Goal: Task Accomplishment & Management: Manage account settings

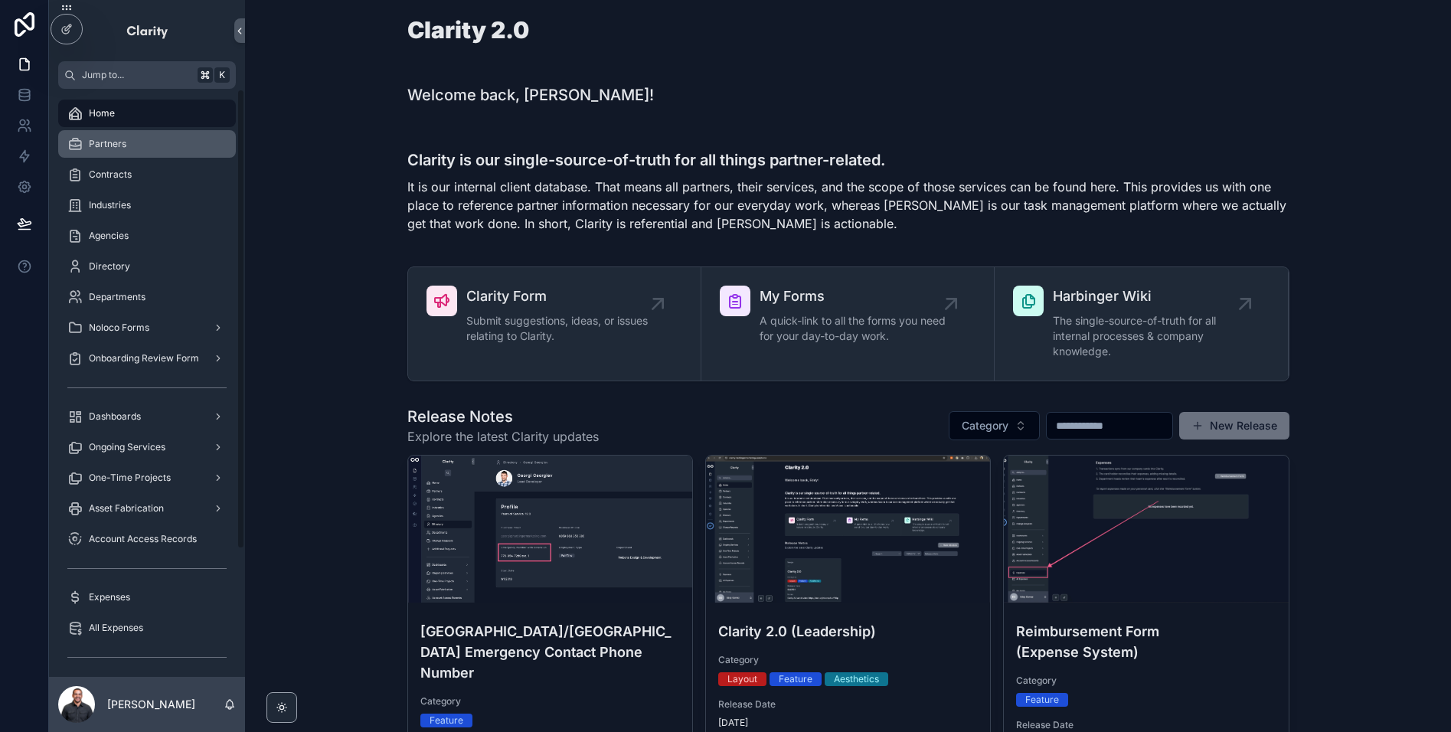
click at [128, 148] on div "Partners" at bounding box center [146, 144] width 159 height 25
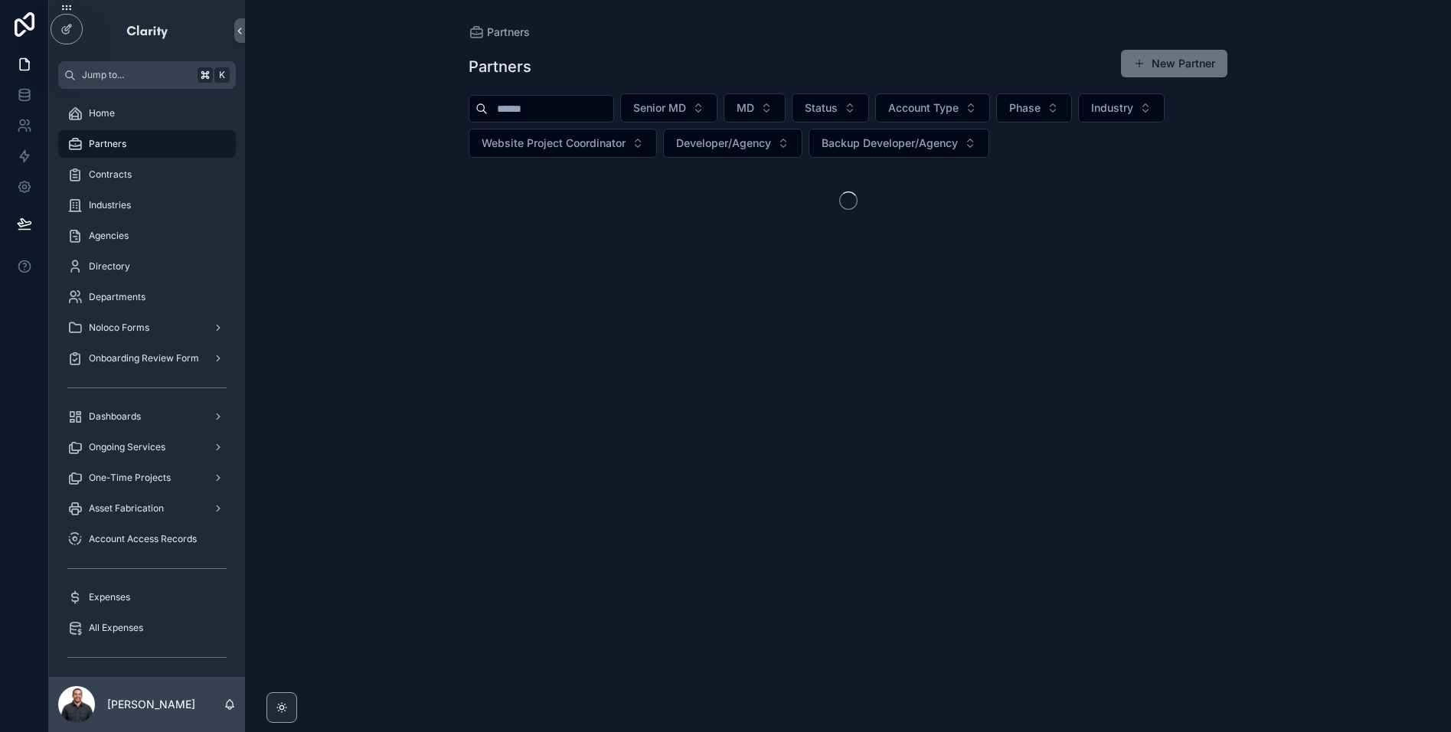
click at [598, 110] on input "scrollable content" at bounding box center [551, 108] width 126 height 21
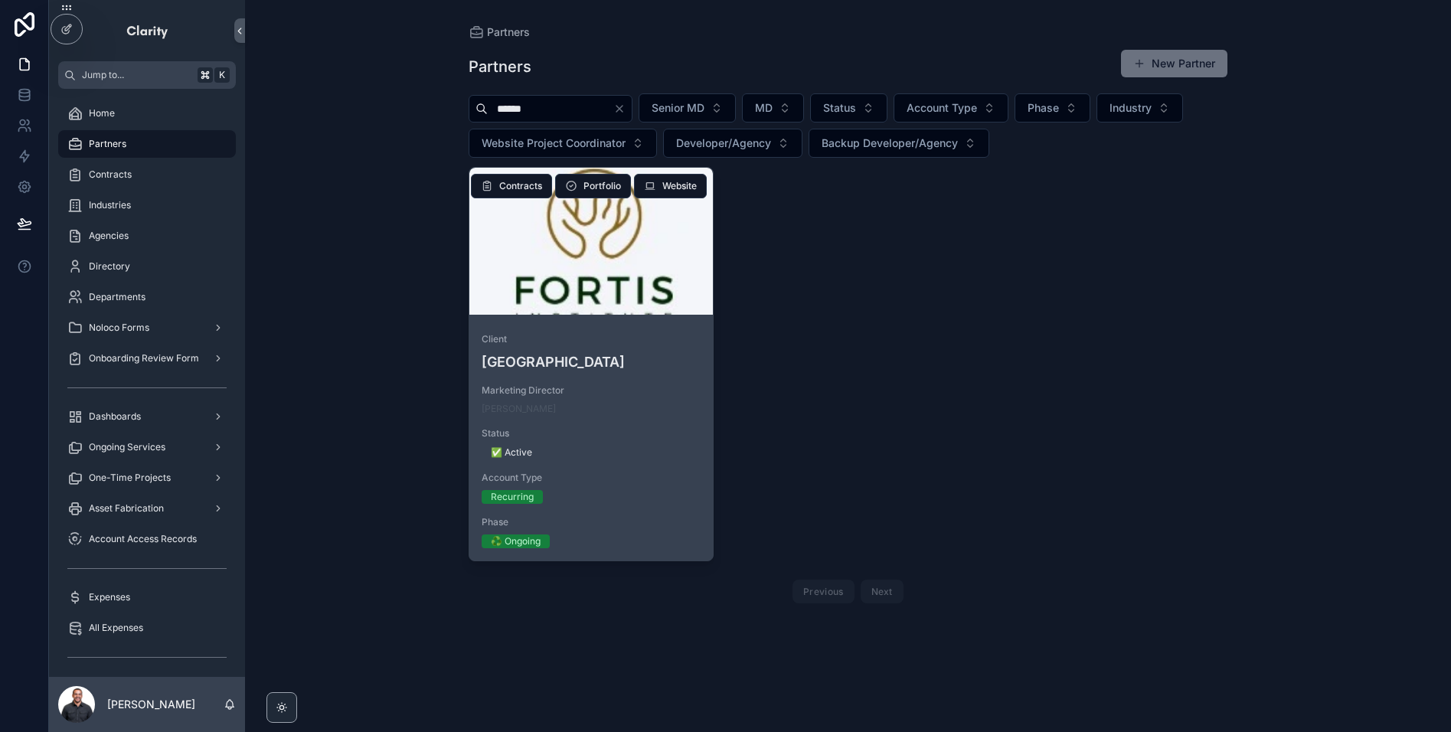
type input "******"
click at [630, 297] on div "scrollable content" at bounding box center [590, 241] width 243 height 147
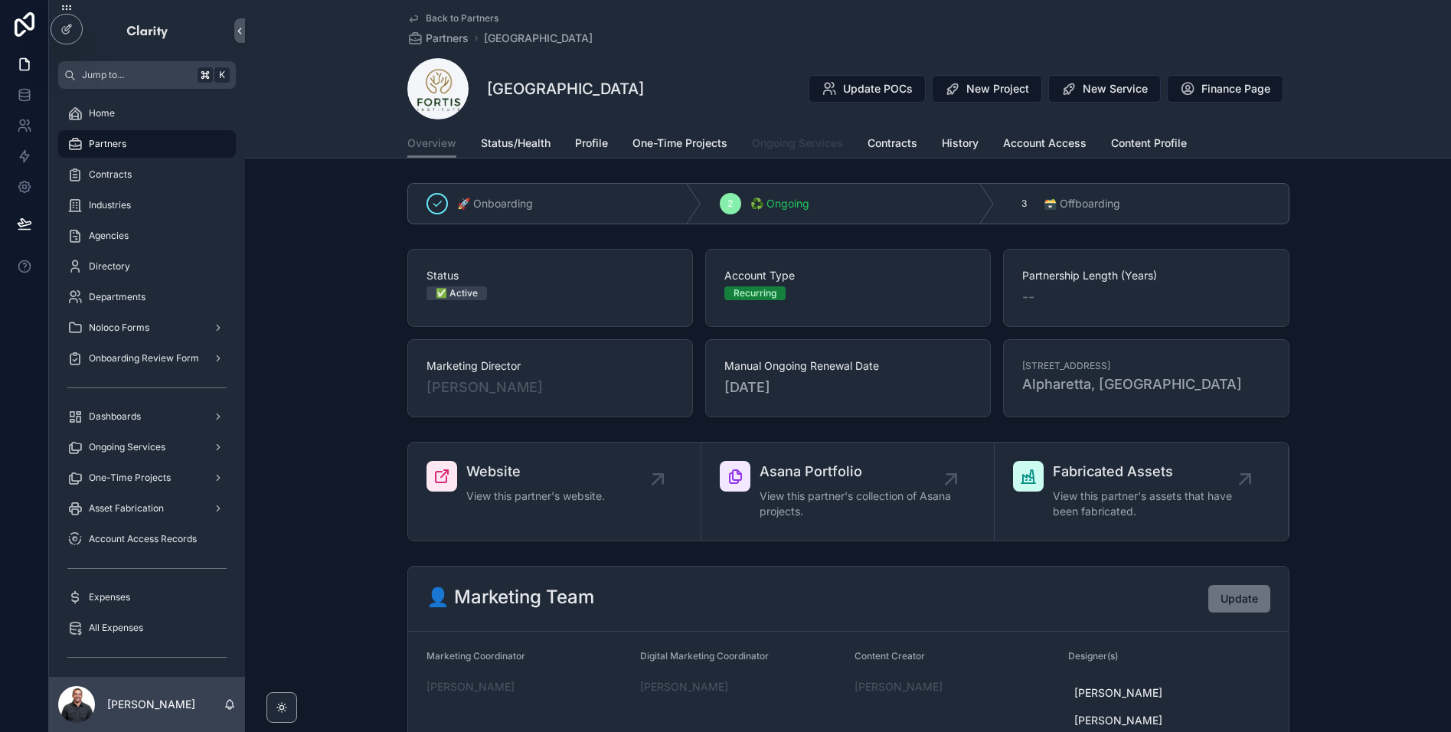
click at [771, 150] on span "Ongoing Services" at bounding box center [797, 143] width 91 height 15
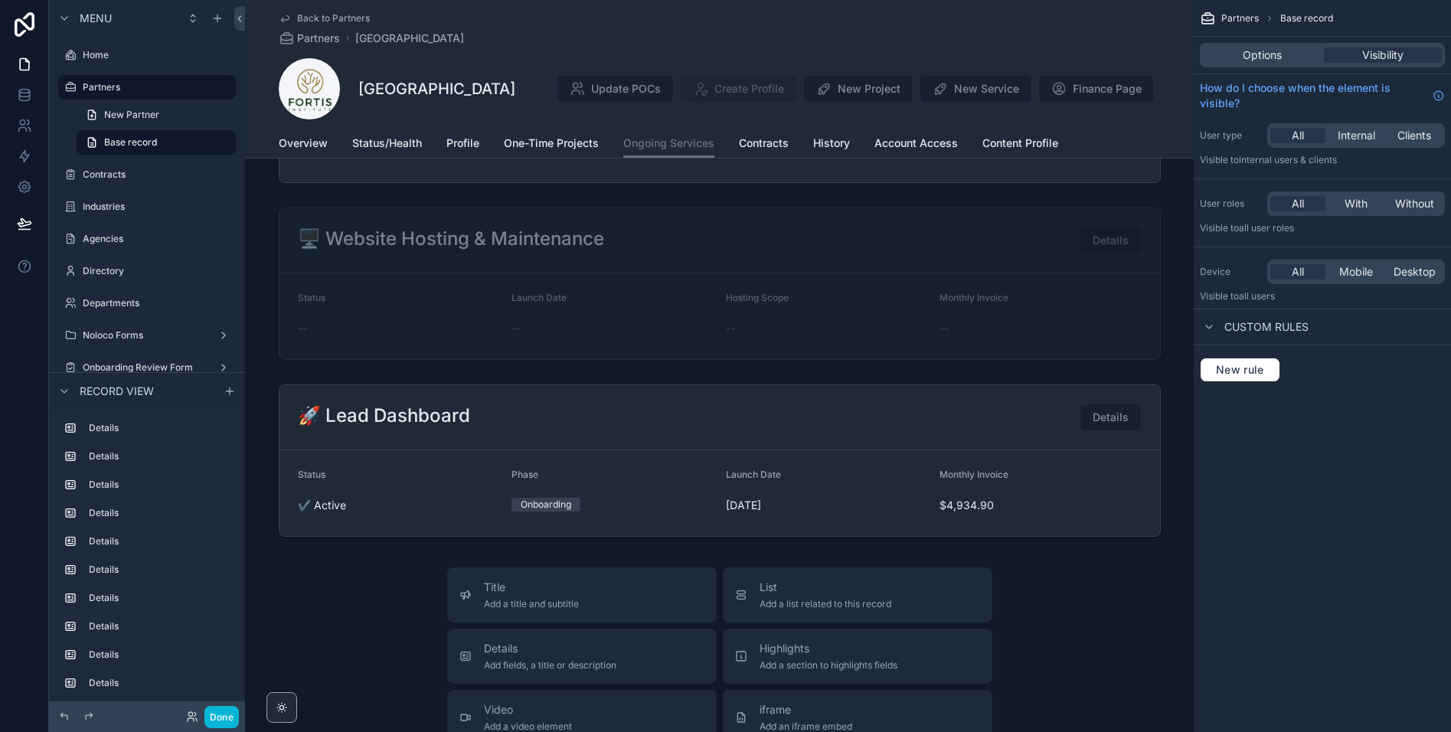
scroll to position [5407, 0]
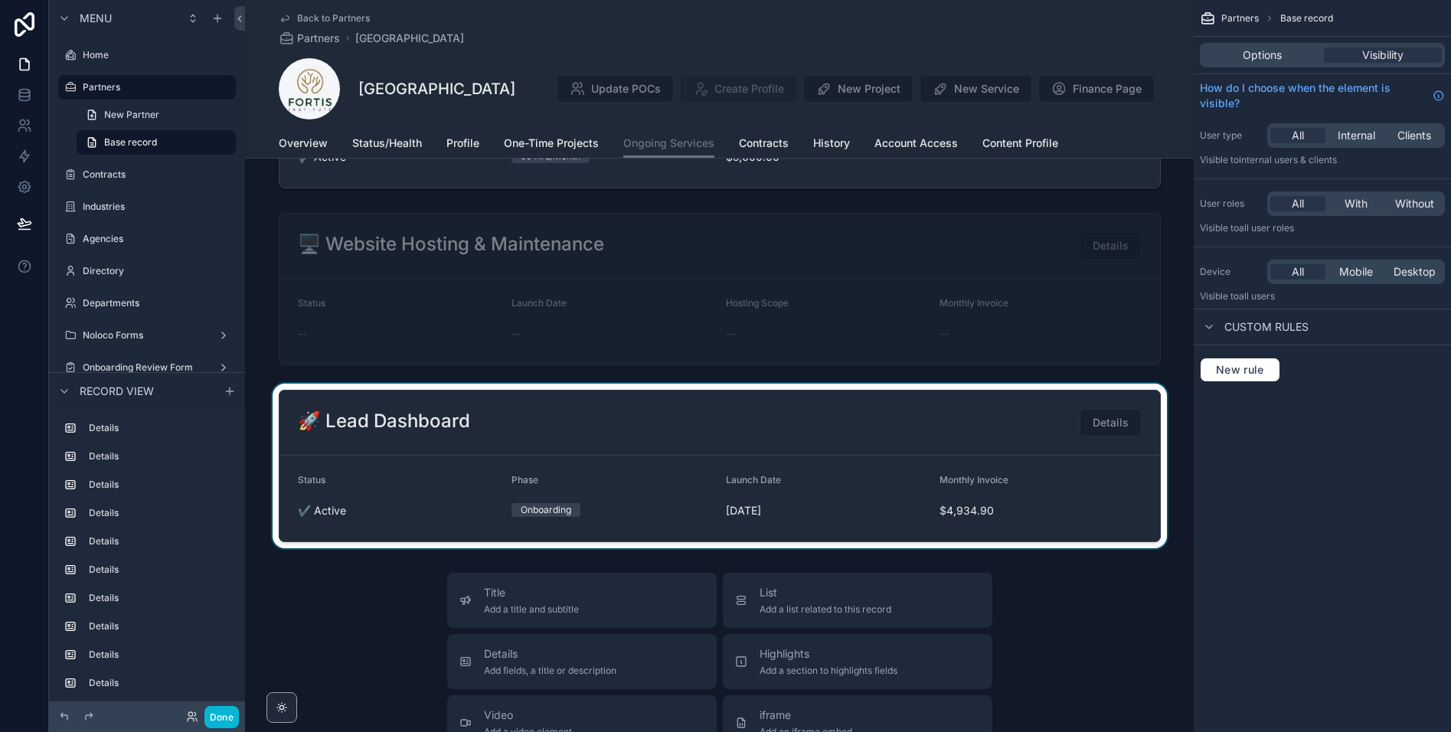
click at [1001, 429] on div "scrollable content" at bounding box center [719, 466] width 949 height 165
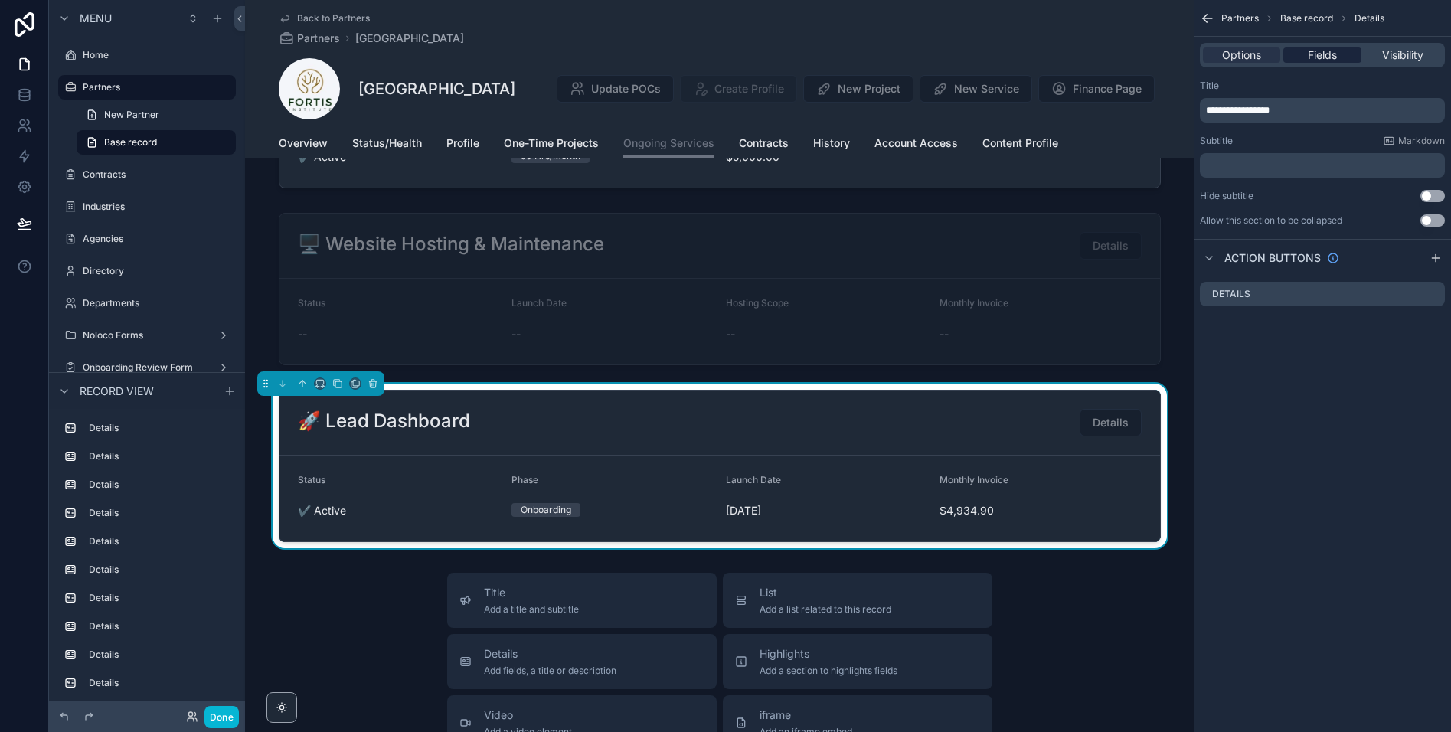
click at [1317, 55] on span "Fields" at bounding box center [1322, 54] width 29 height 15
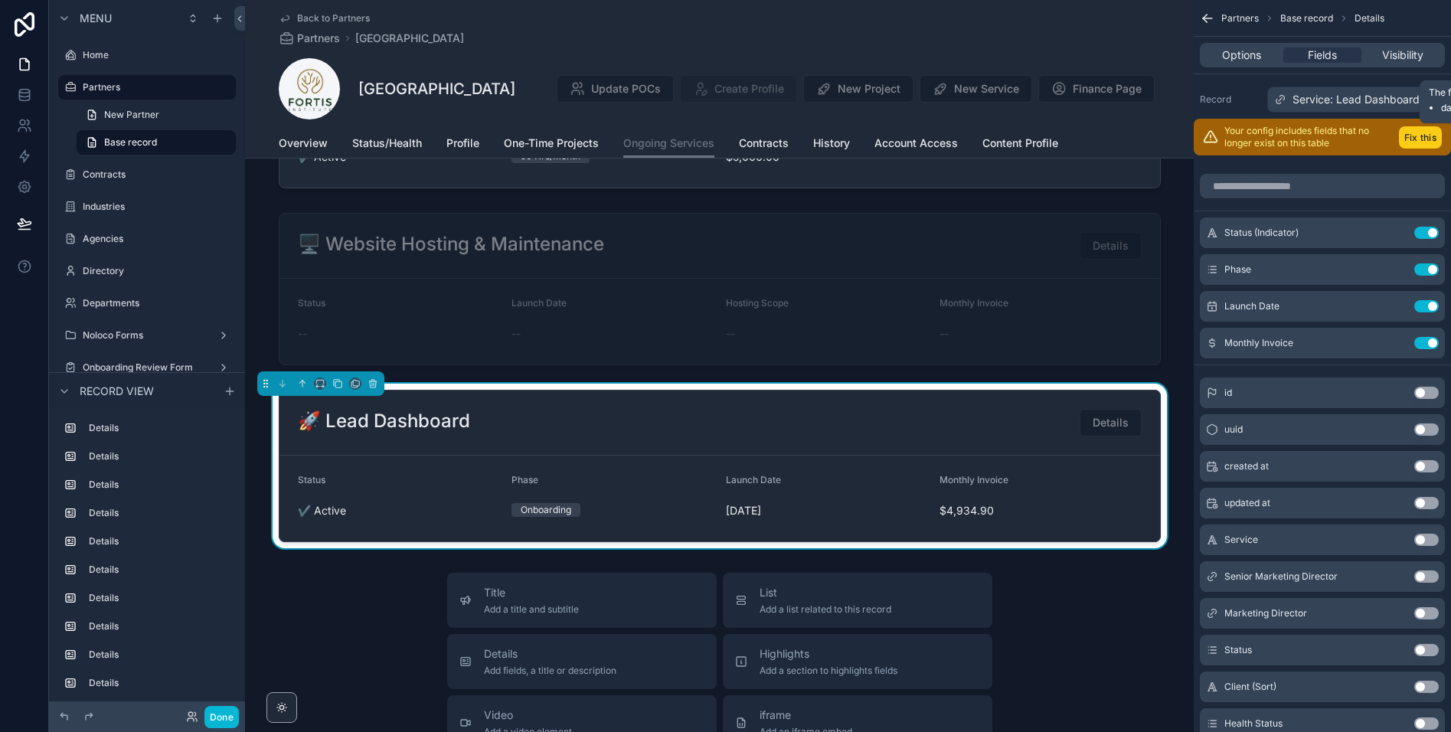
click at [1420, 132] on button "Fix this" at bounding box center [1420, 137] width 43 height 22
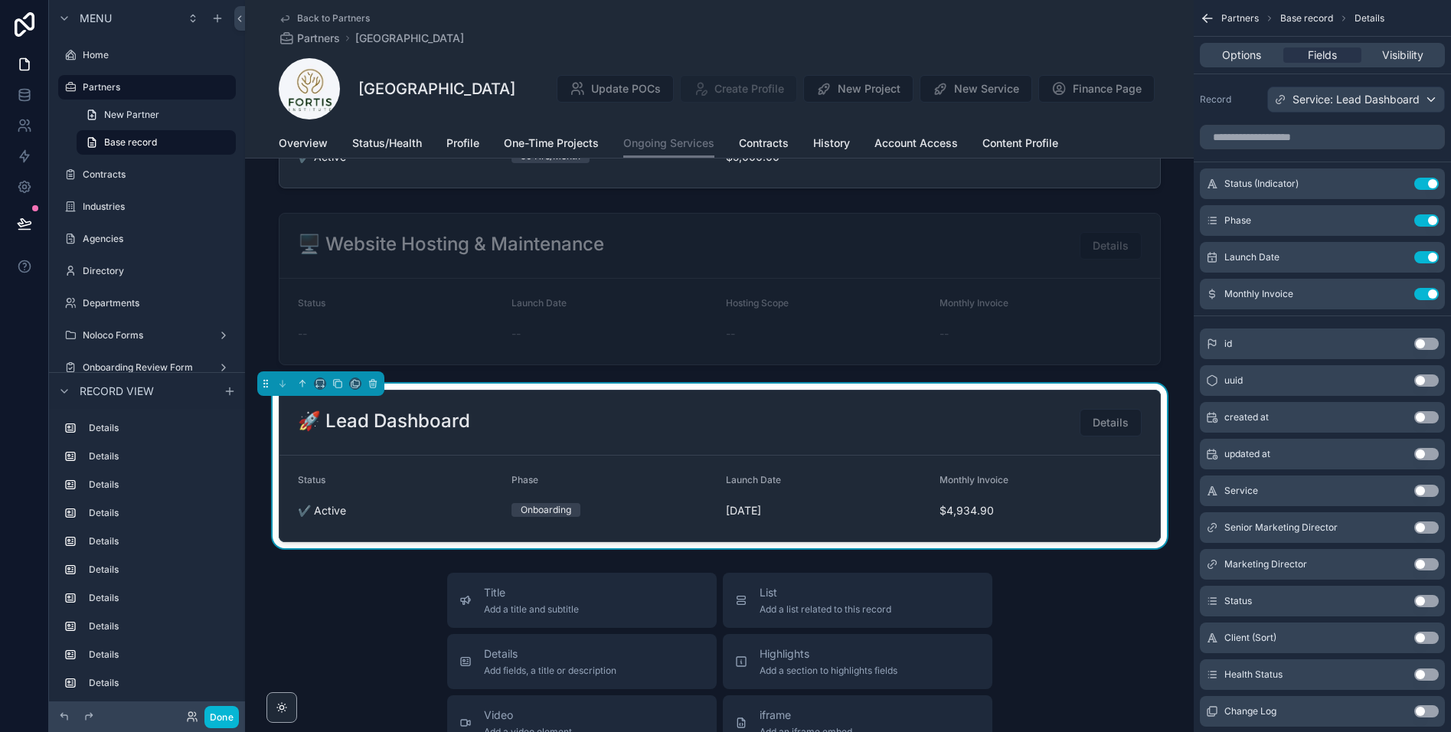
click at [1420, 488] on button "Use setting" at bounding box center [1426, 491] width 25 height 12
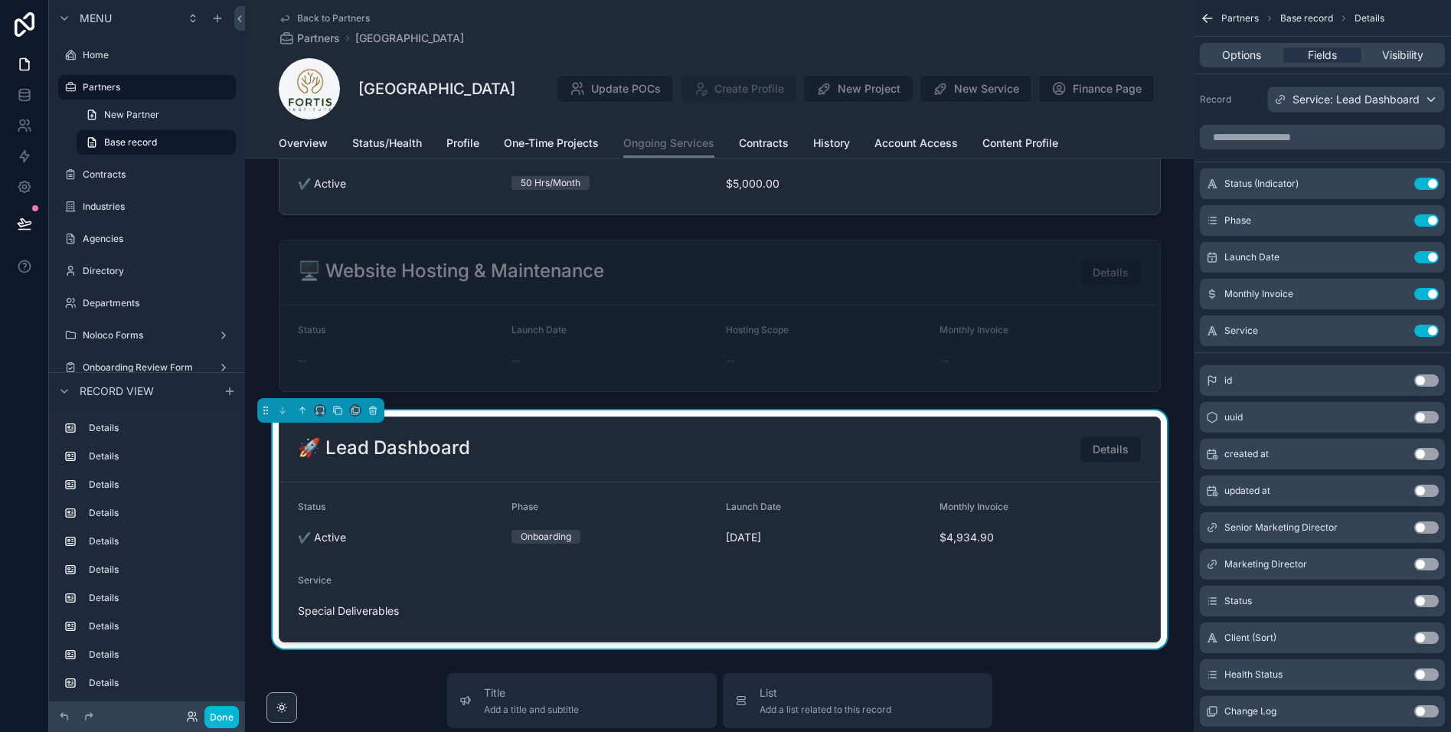
scroll to position [5359, 0]
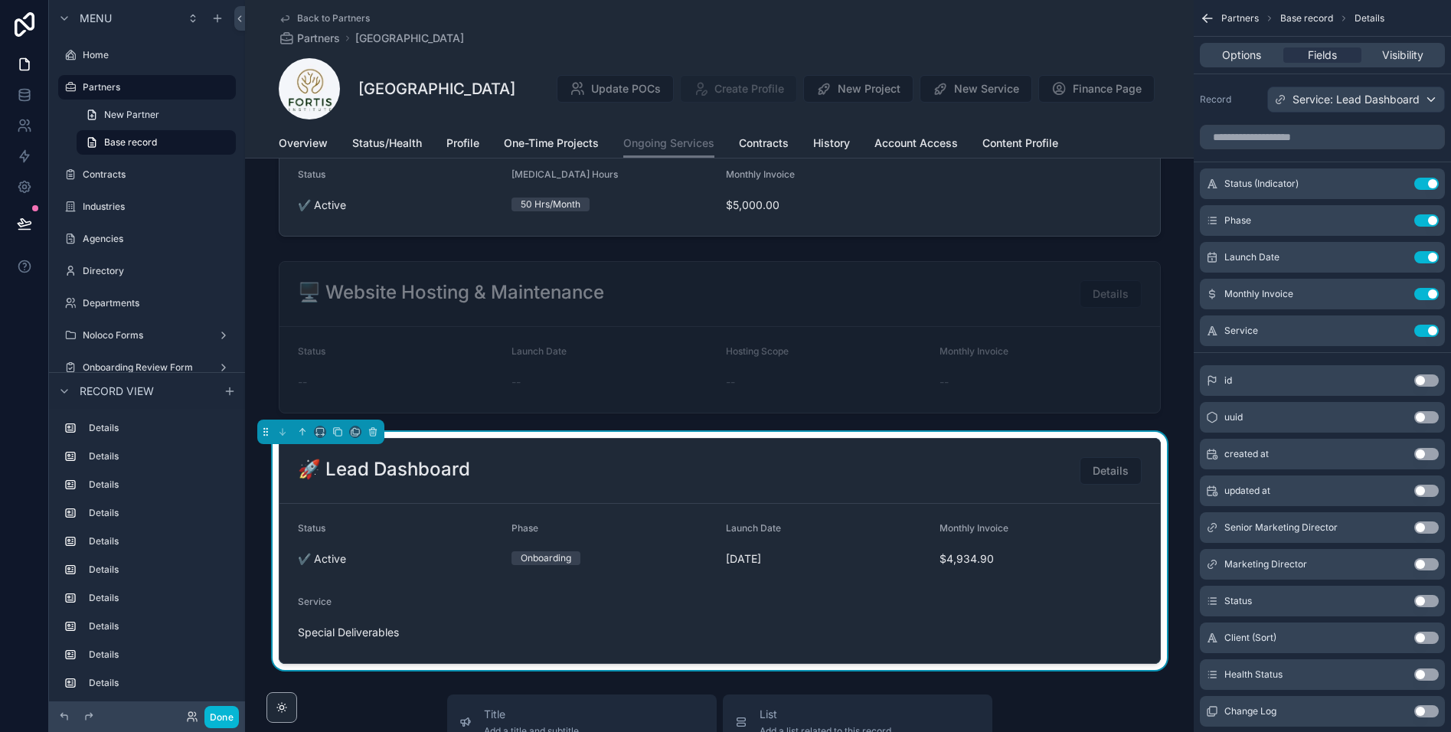
click at [862, 494] on div "🚀 Lead Dashboard Details" at bounding box center [719, 471] width 880 height 65
click at [1236, 54] on span "Options" at bounding box center [1241, 54] width 39 height 15
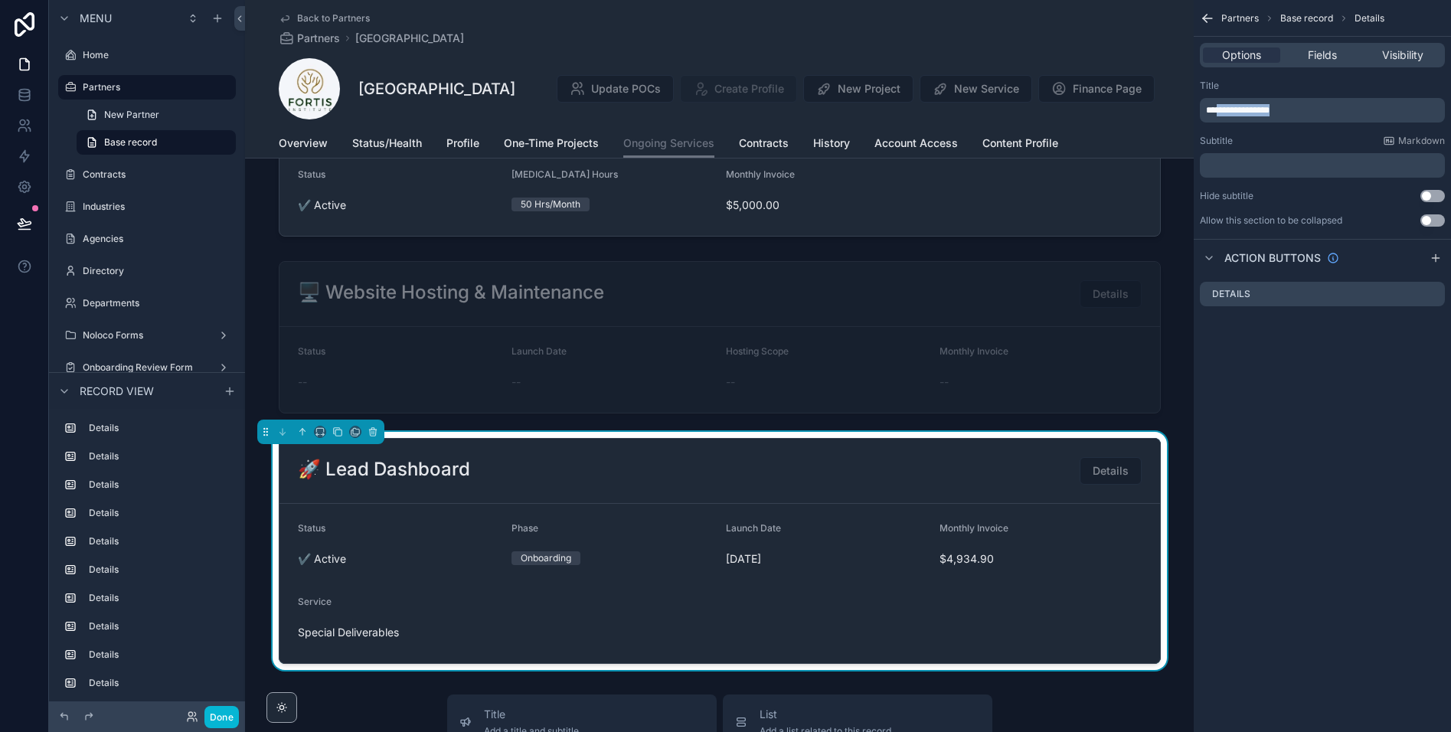
drag, startPoint x: 1298, startPoint y: 110, endPoint x: 1219, endPoint y: 113, distance: 78.9
click at [1219, 113] on p "**********" at bounding box center [1324, 110] width 236 height 12
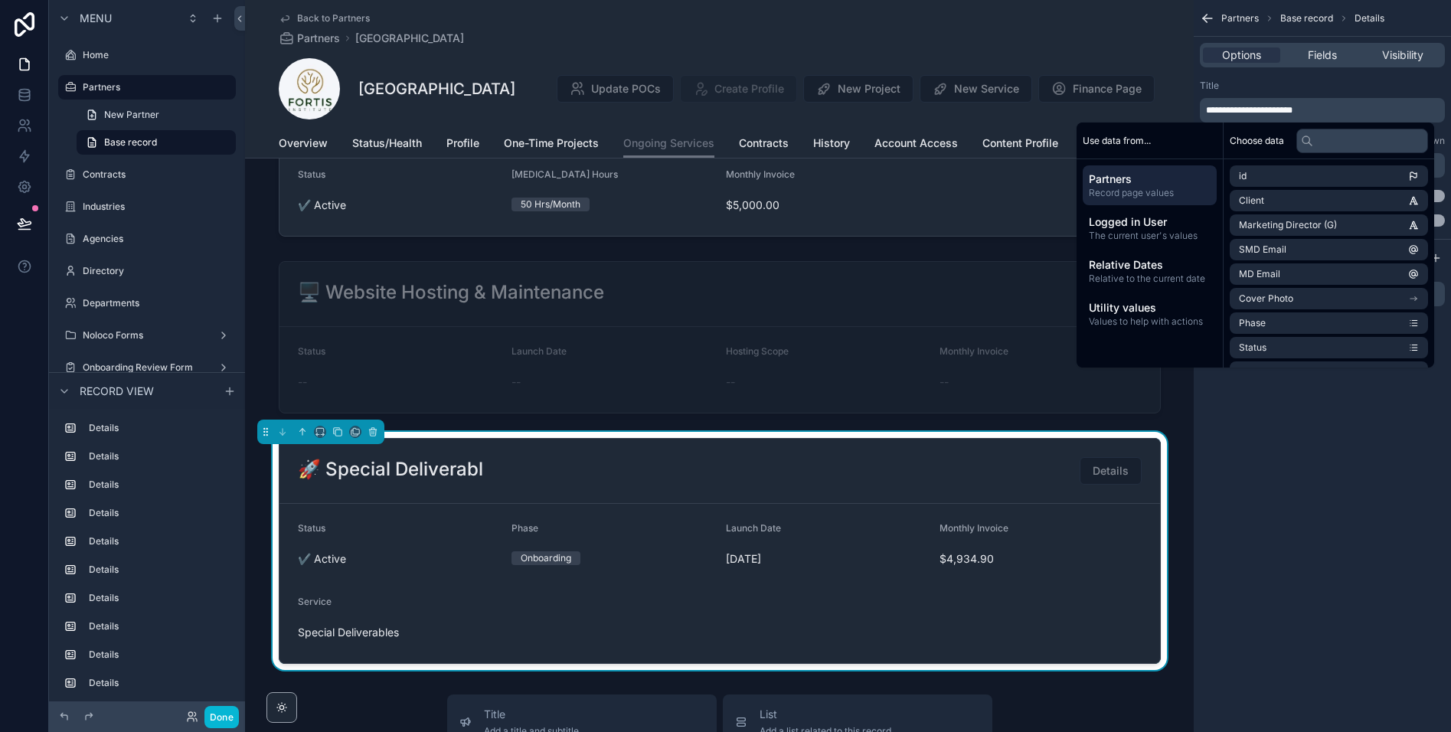
click at [1331, 80] on div "Title" at bounding box center [1322, 86] width 245 height 12
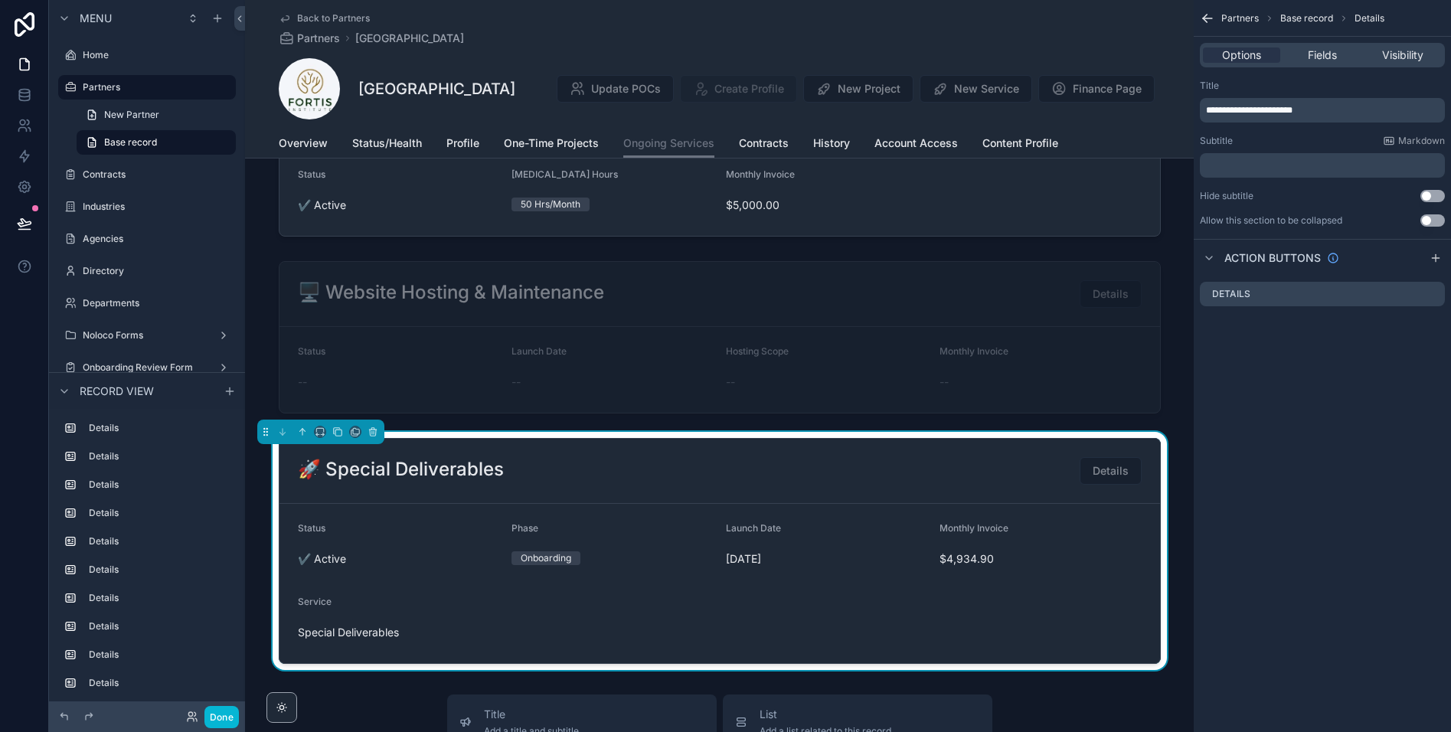
click at [1321, 41] on div "Options Fields Visibility" at bounding box center [1322, 55] width 257 height 37
click at [1320, 51] on span "Fields" at bounding box center [1322, 54] width 29 height 15
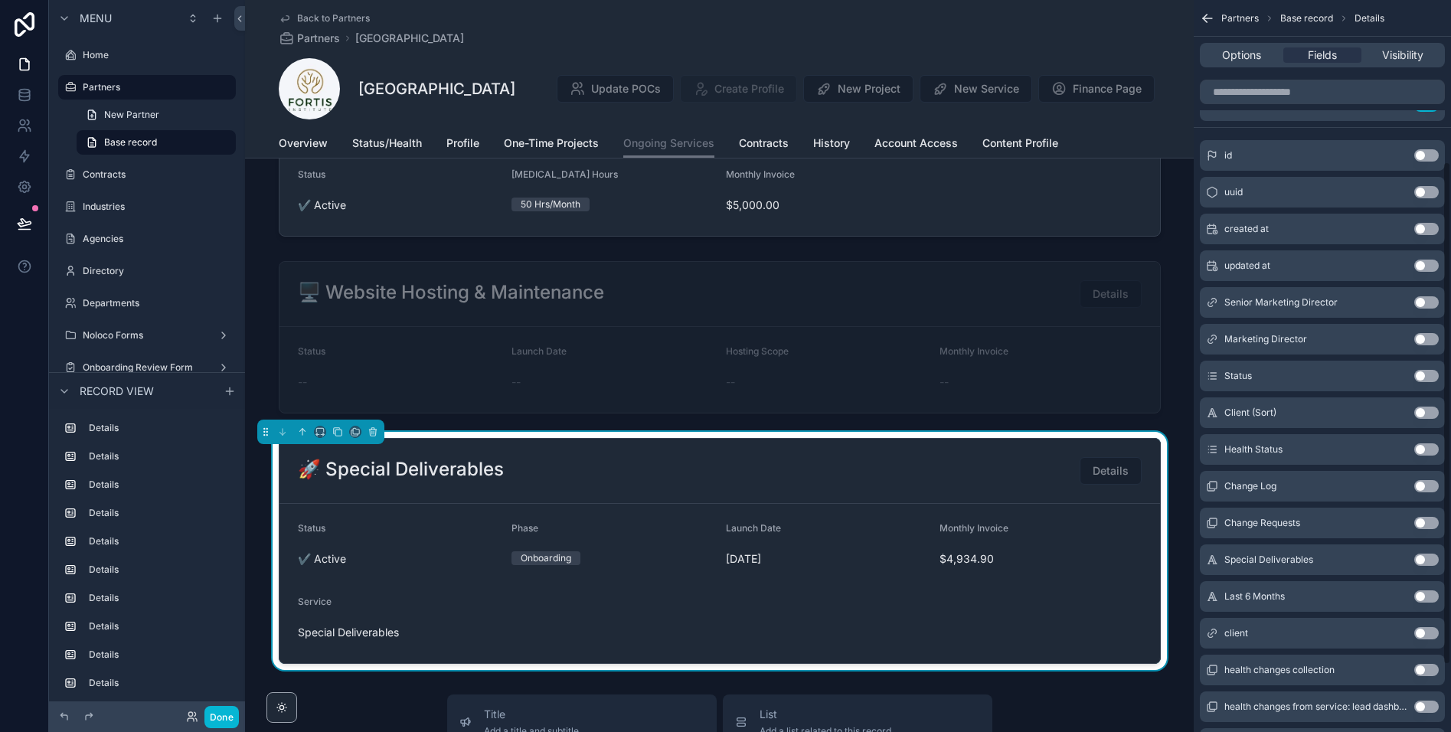
scroll to position [332, 0]
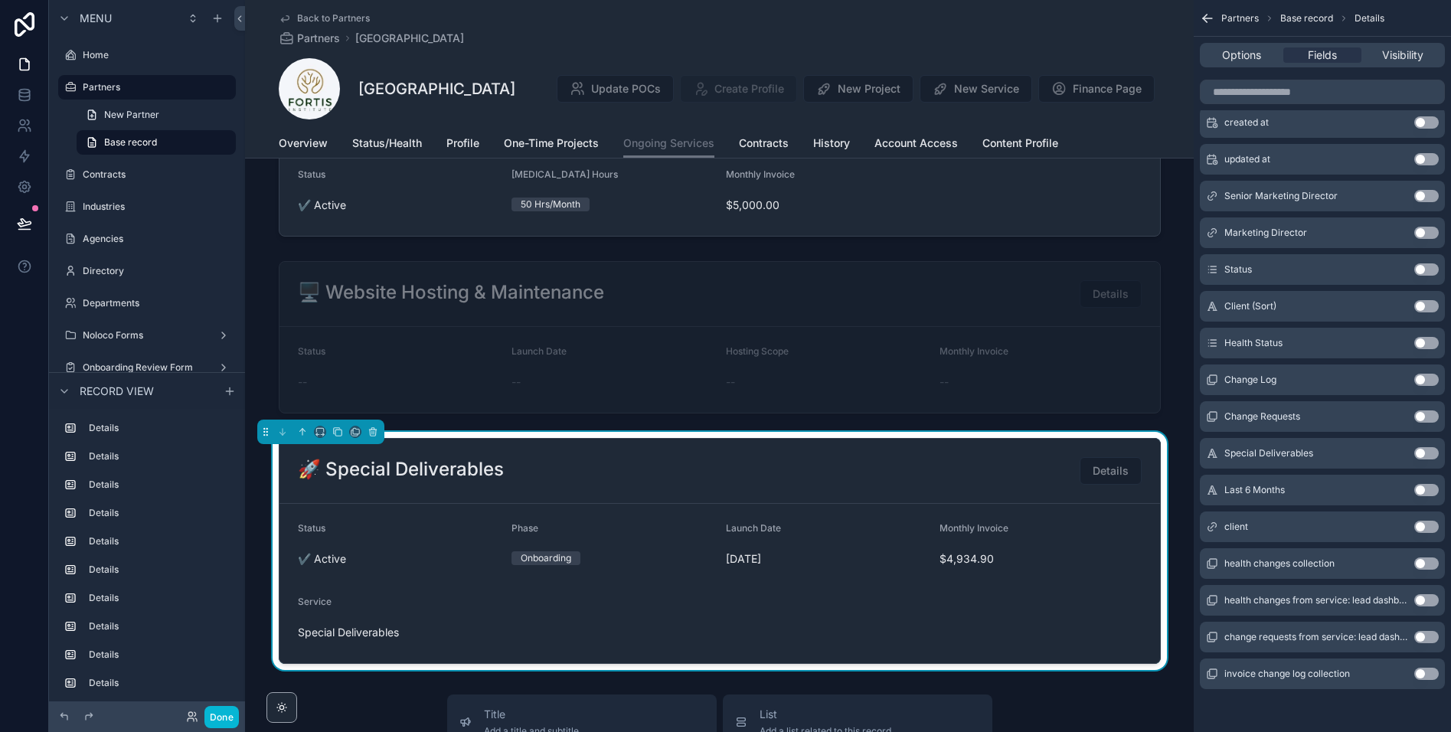
click at [1422, 453] on button "Use setting" at bounding box center [1426, 453] width 25 height 12
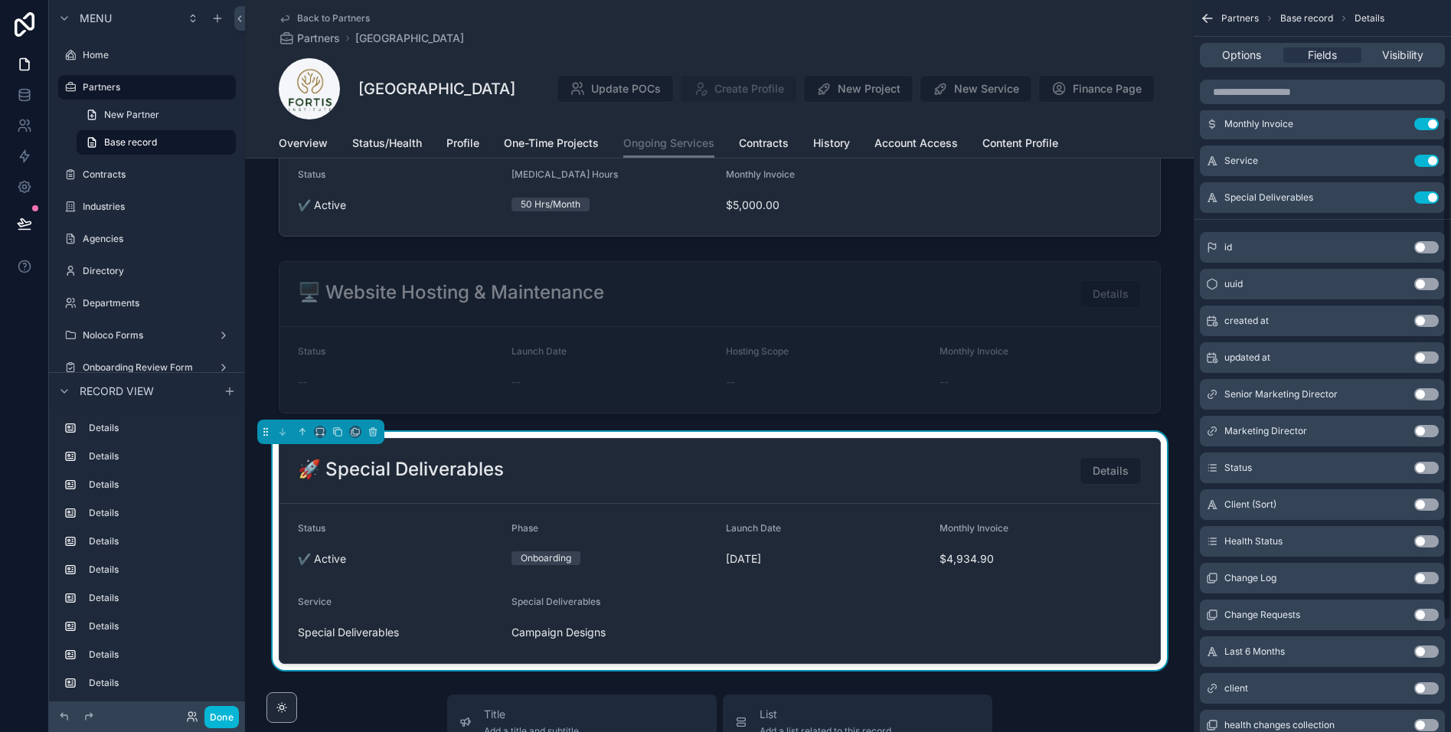
scroll to position [0, 0]
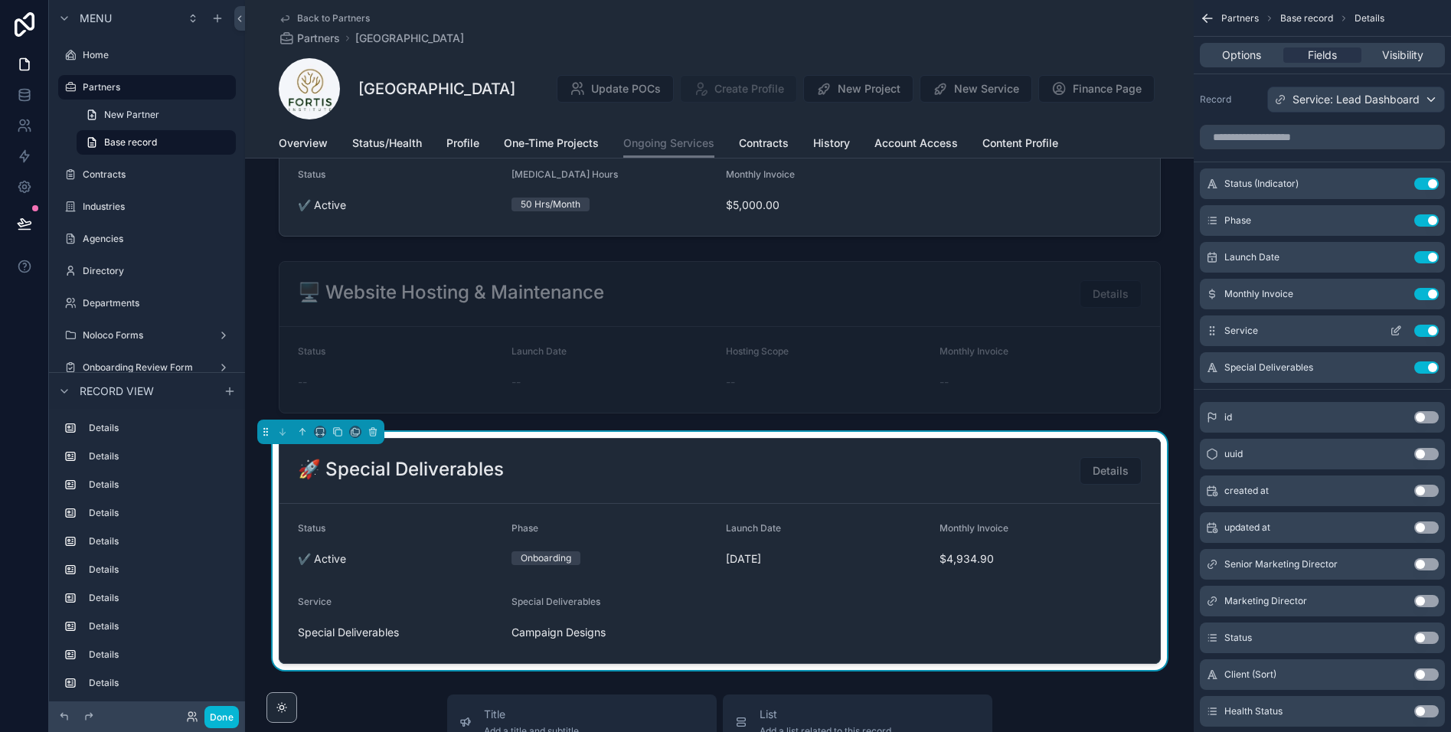
click at [1432, 328] on button "Use setting" at bounding box center [1426, 331] width 25 height 12
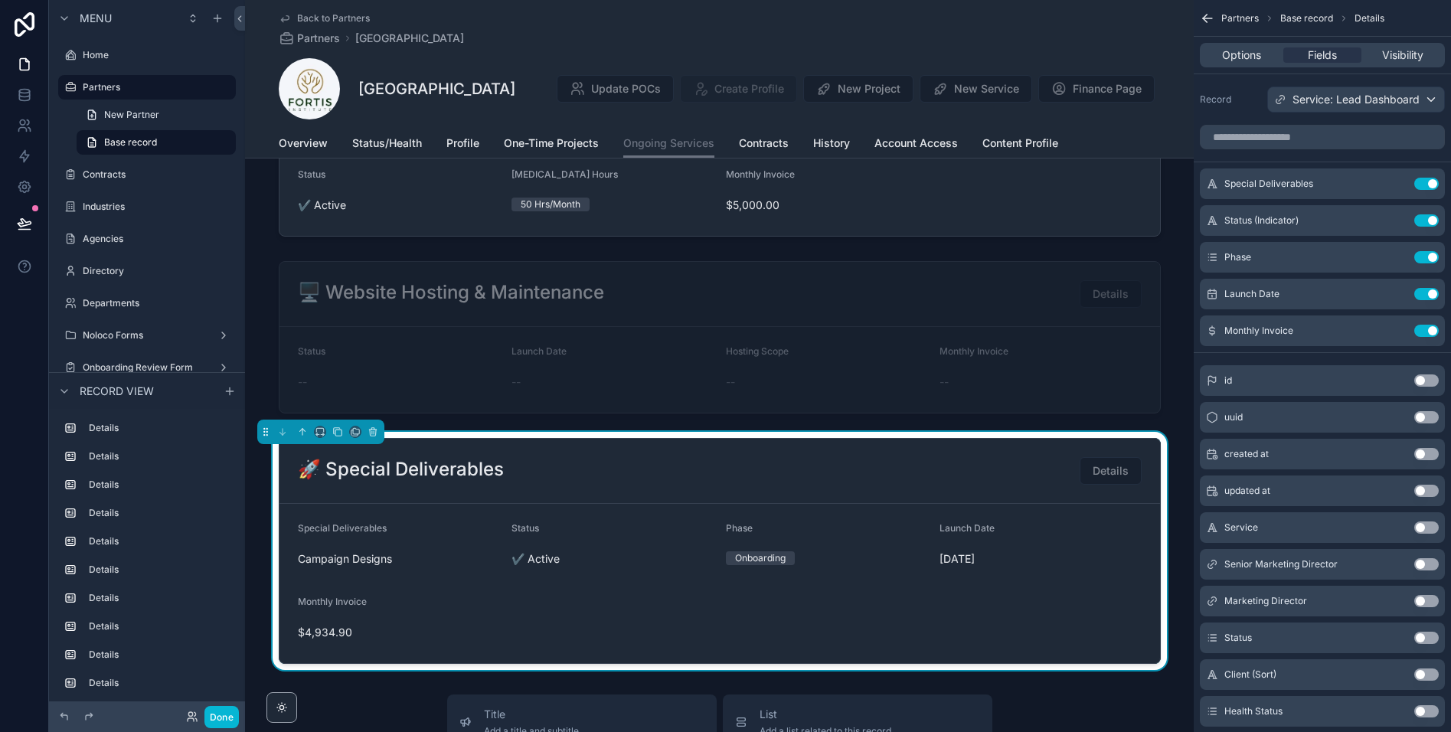
drag, startPoint x: 1213, startPoint y: 333, endPoint x: 505, endPoint y: 10, distance: 778.4
